Goal: Book appointment/travel/reservation

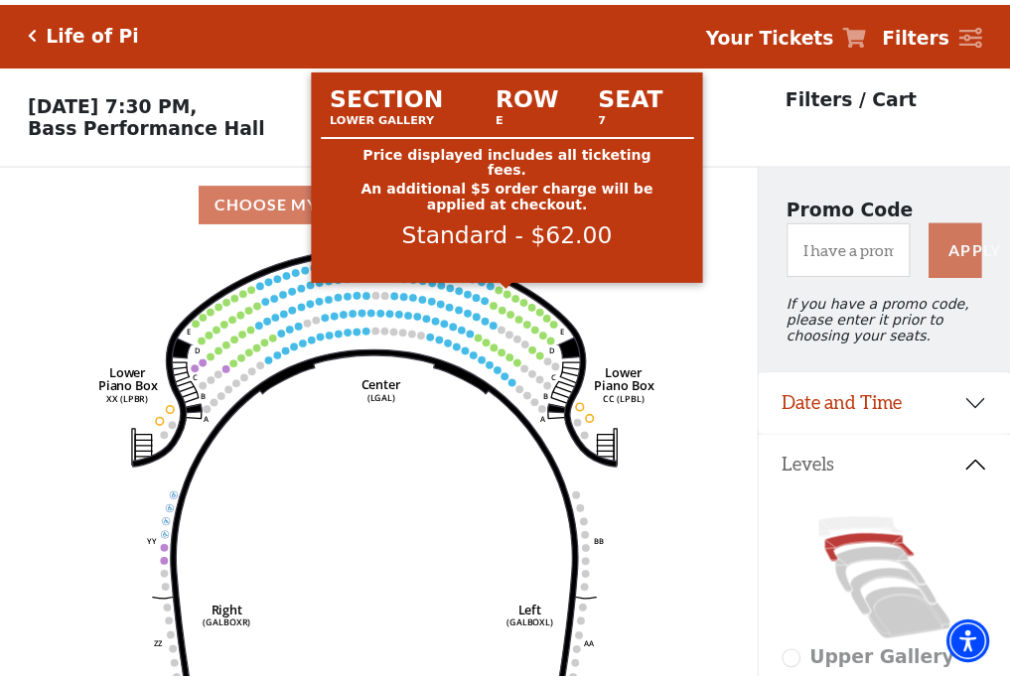
scroll to position [92, 0]
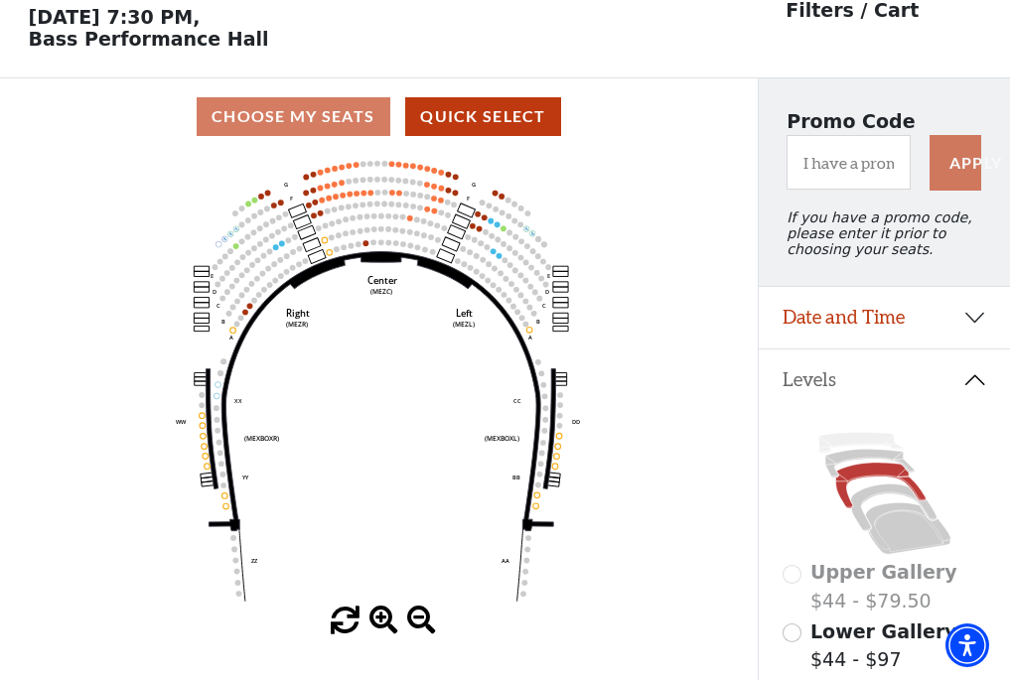
scroll to position [92, 0]
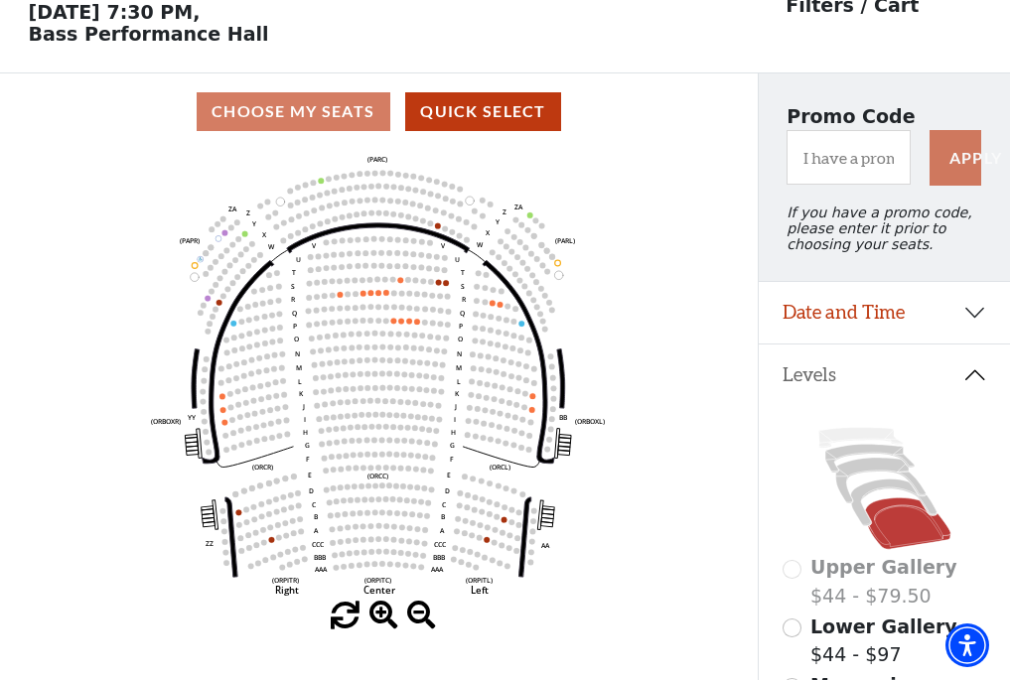
scroll to position [92, 0]
